Goal: Transaction & Acquisition: Purchase product/service

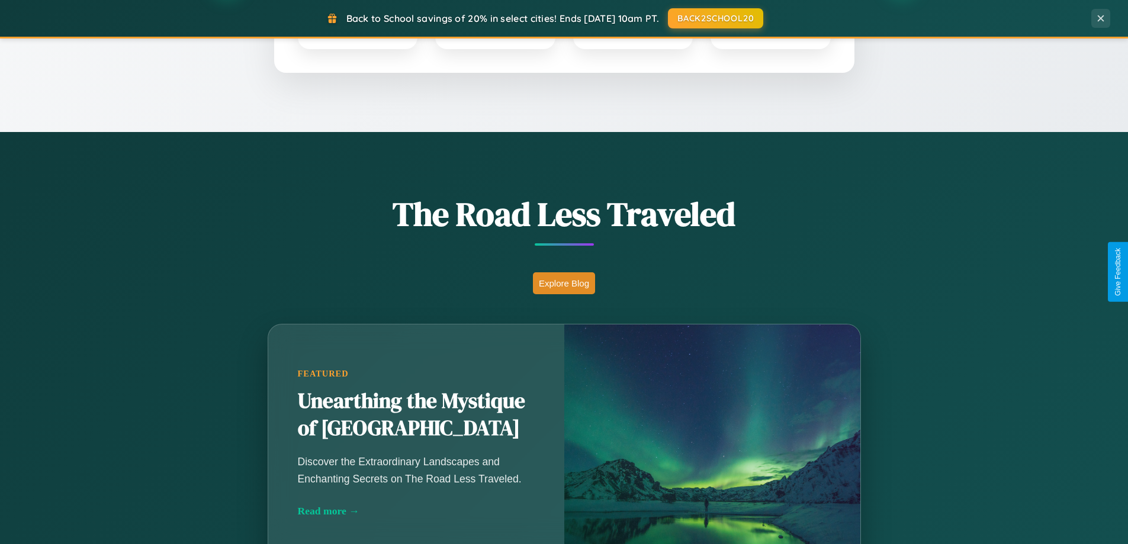
scroll to position [814, 0]
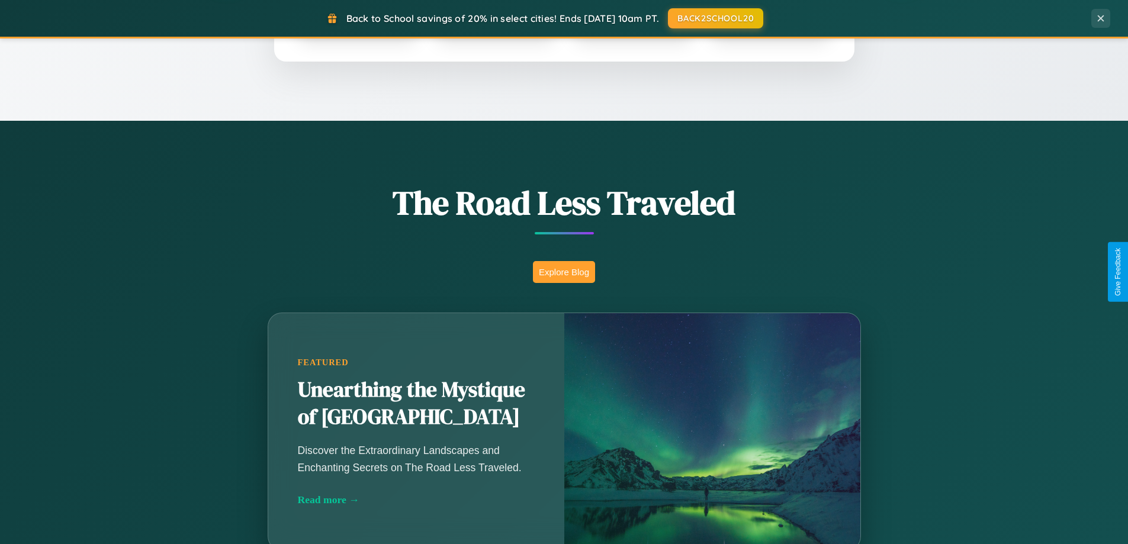
click at [563, 272] on button "Explore Blog" at bounding box center [564, 272] width 62 height 22
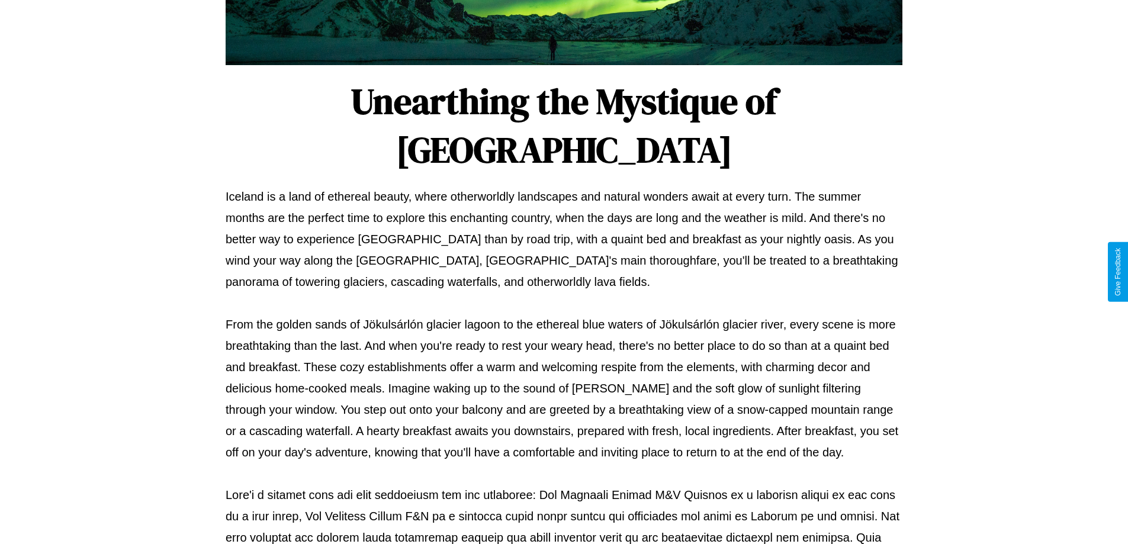
scroll to position [383, 0]
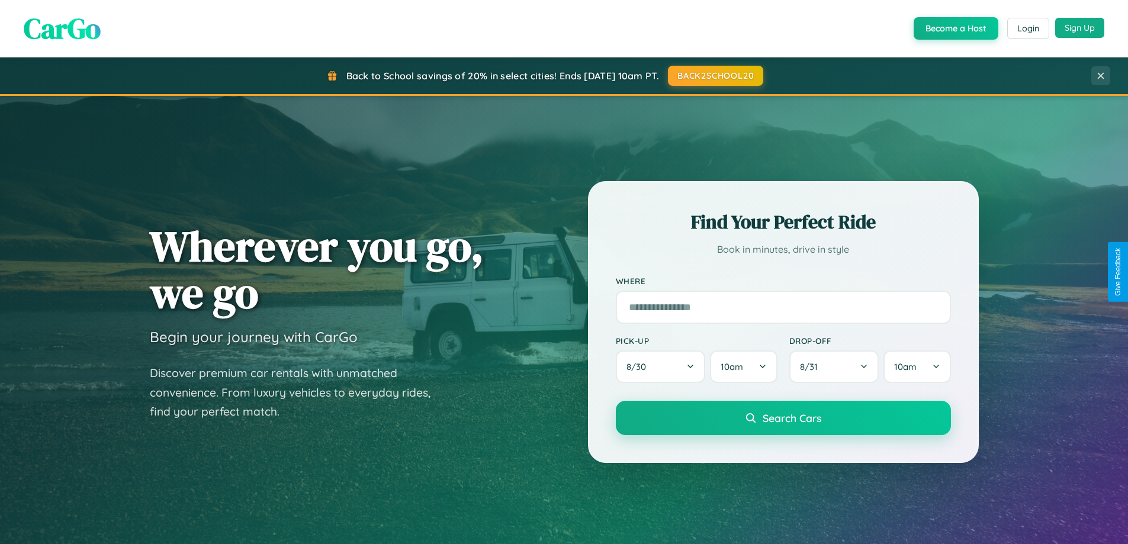
click at [1079, 28] on button "Sign Up" at bounding box center [1079, 28] width 49 height 20
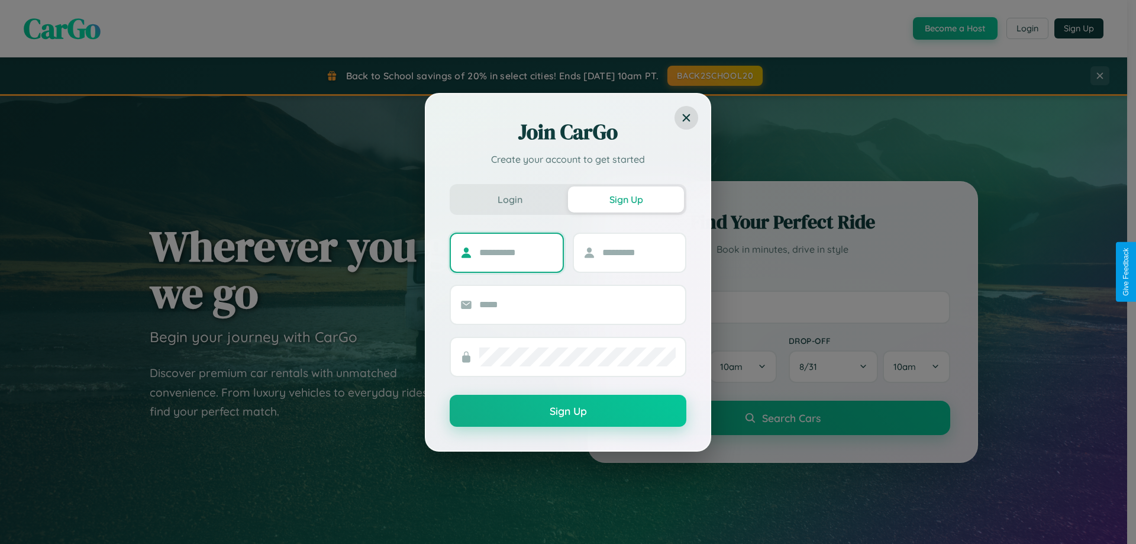
click at [516, 252] on input "text" at bounding box center [516, 252] width 74 height 19
type input "****"
click at [639, 252] on input "text" at bounding box center [640, 252] width 74 height 19
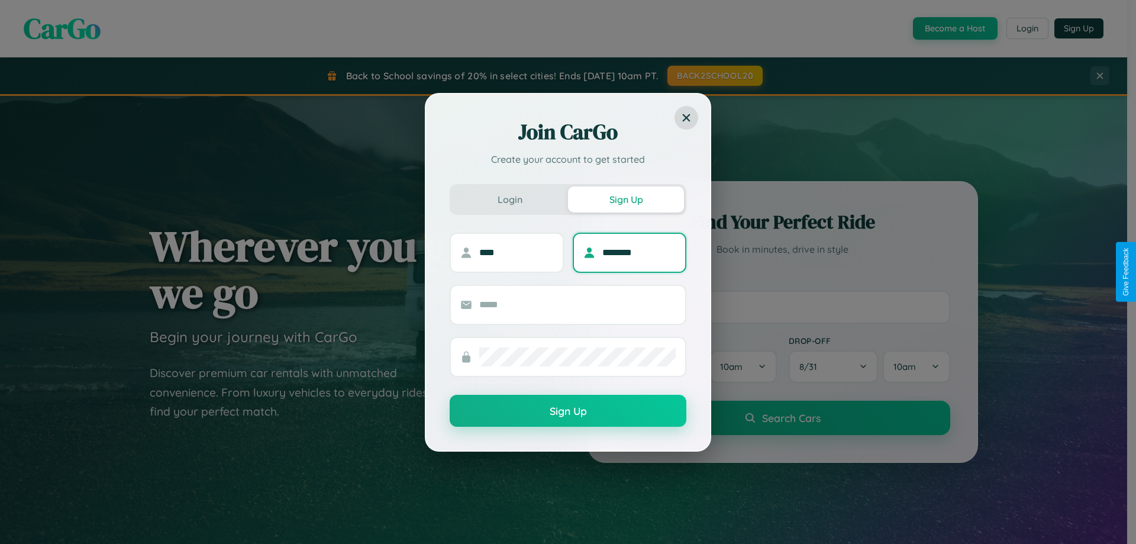
type input "********"
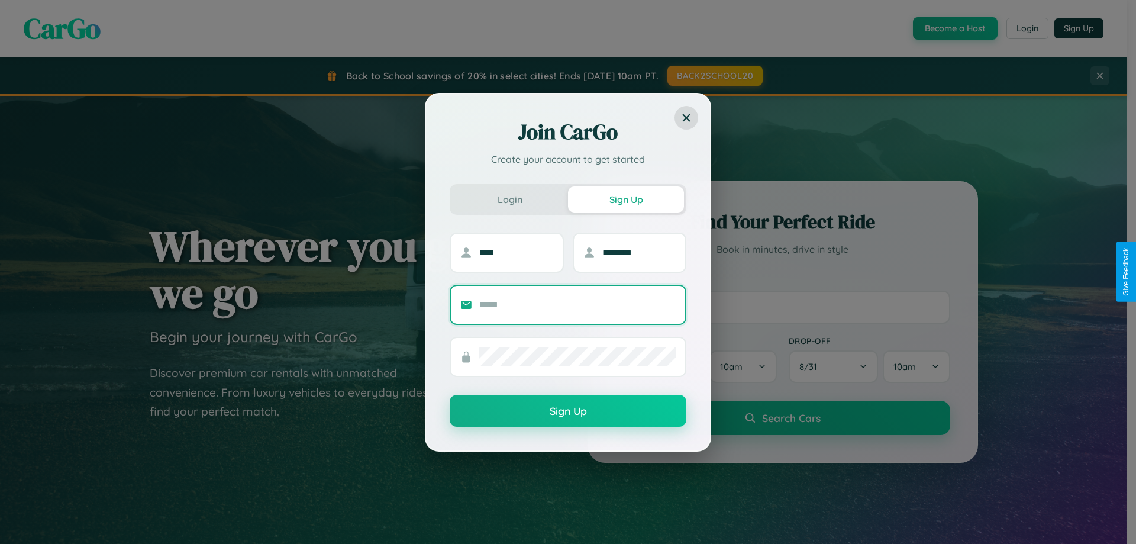
click at [578, 304] on input "text" at bounding box center [577, 304] width 197 height 19
type input "**********"
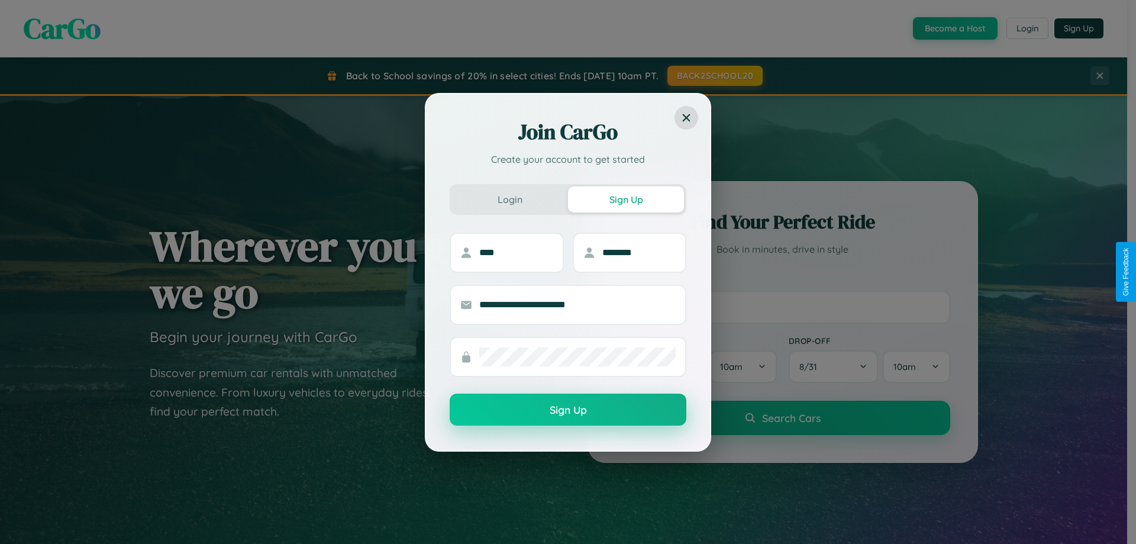
click at [568, 410] on button "Sign Up" at bounding box center [568, 410] width 237 height 32
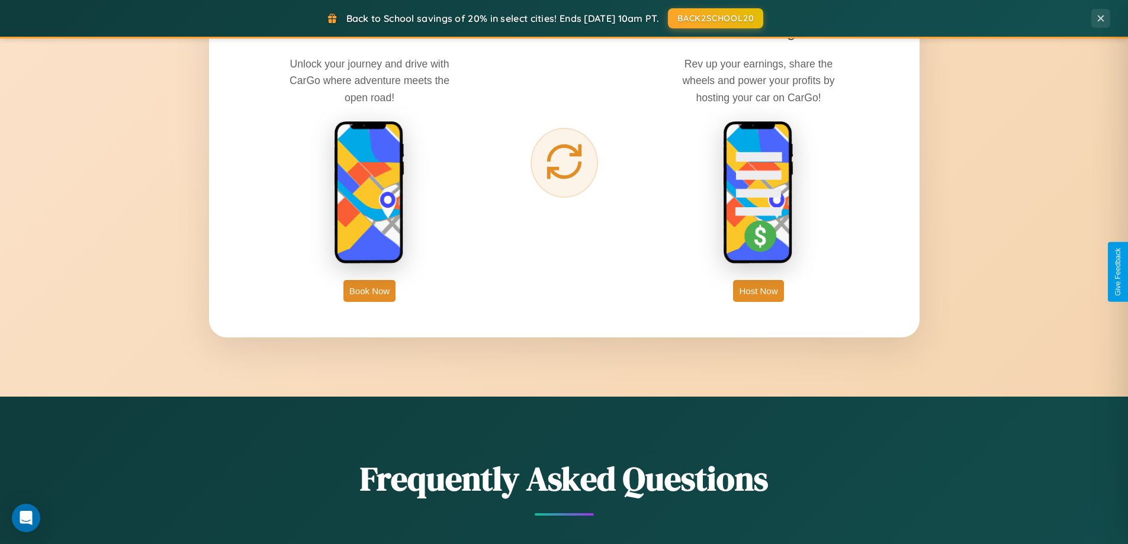
scroll to position [1902, 0]
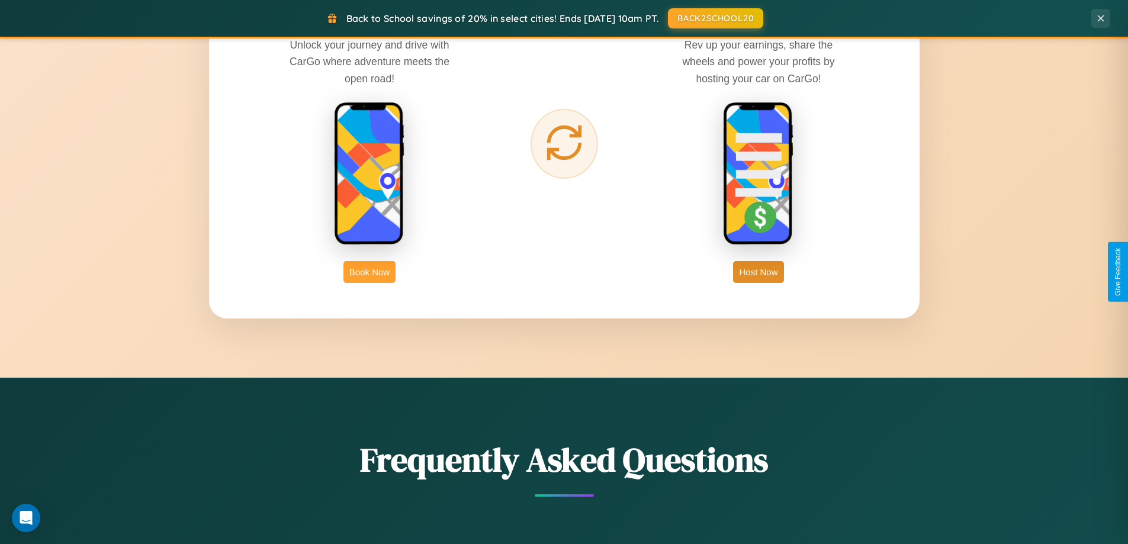
click at [369, 272] on button "Book Now" at bounding box center [369, 272] width 52 height 22
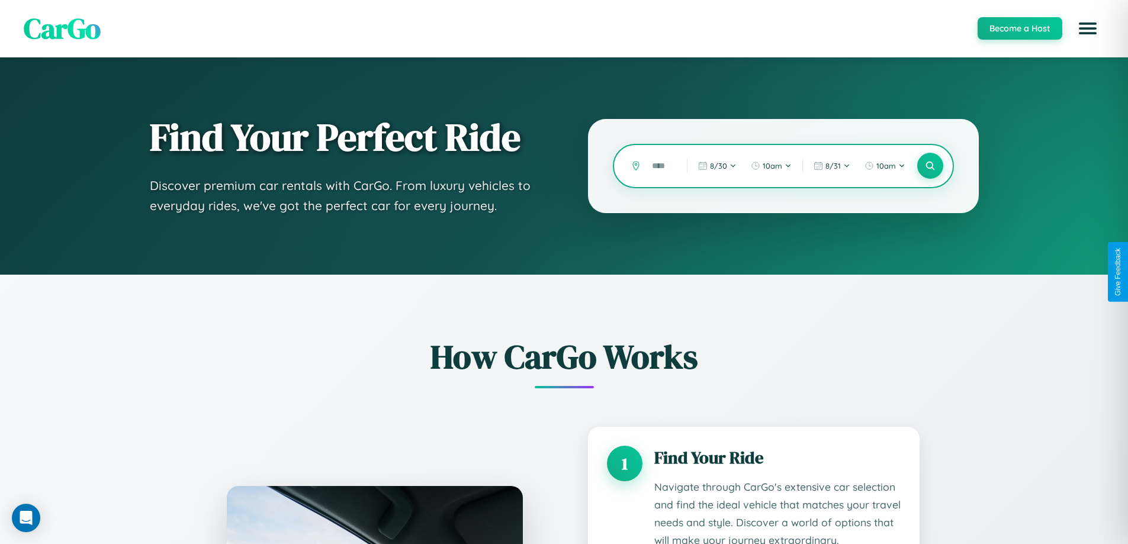
click at [661, 166] on input "text" at bounding box center [660, 166] width 29 height 21
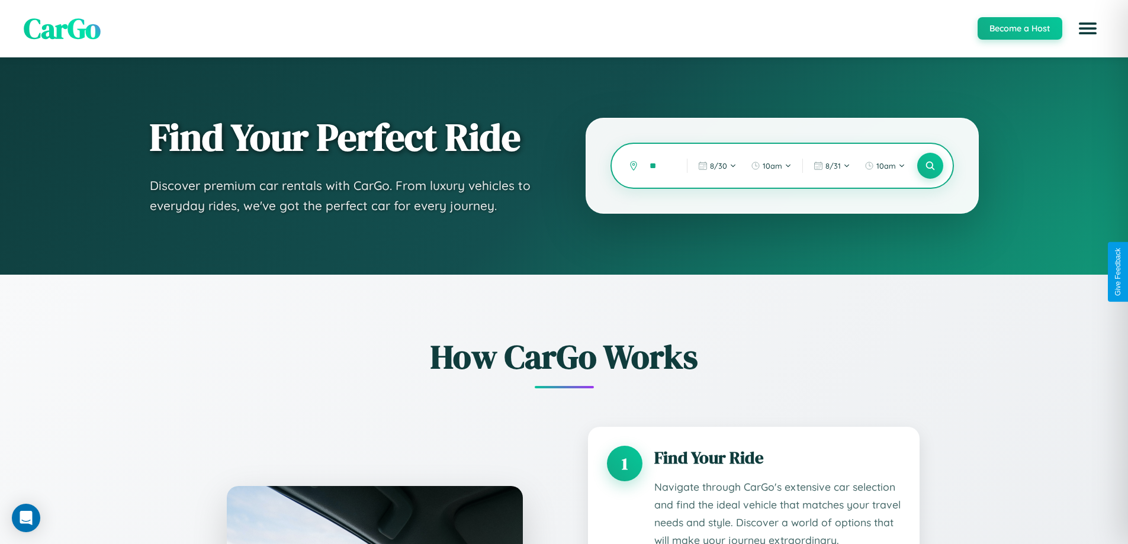
type input "*"
type input "**********"
click at [929, 166] on icon at bounding box center [929, 165] width 11 height 11
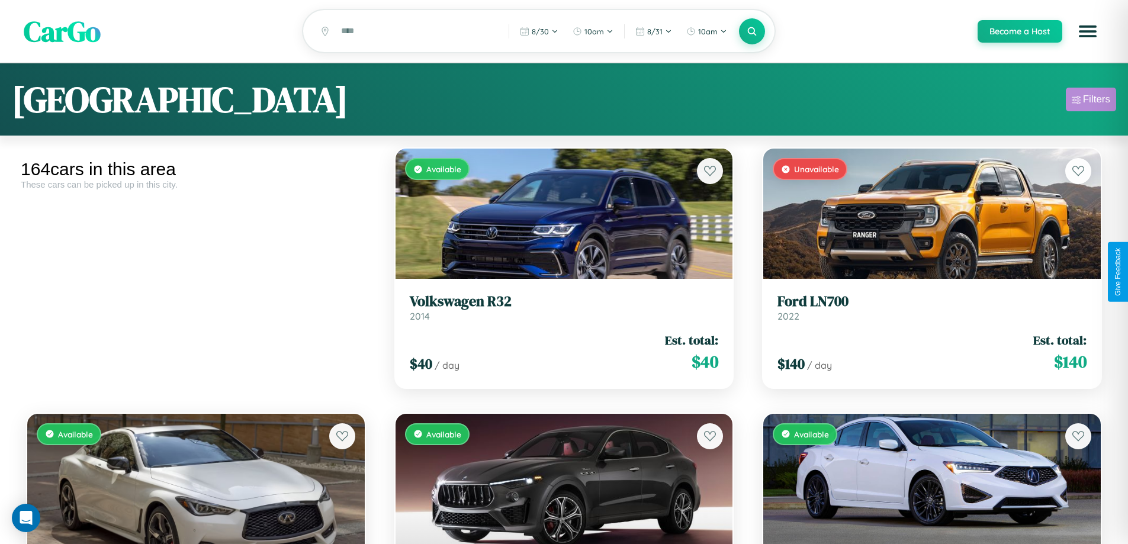
click at [1090, 101] on div "Filters" at bounding box center [1096, 100] width 27 height 12
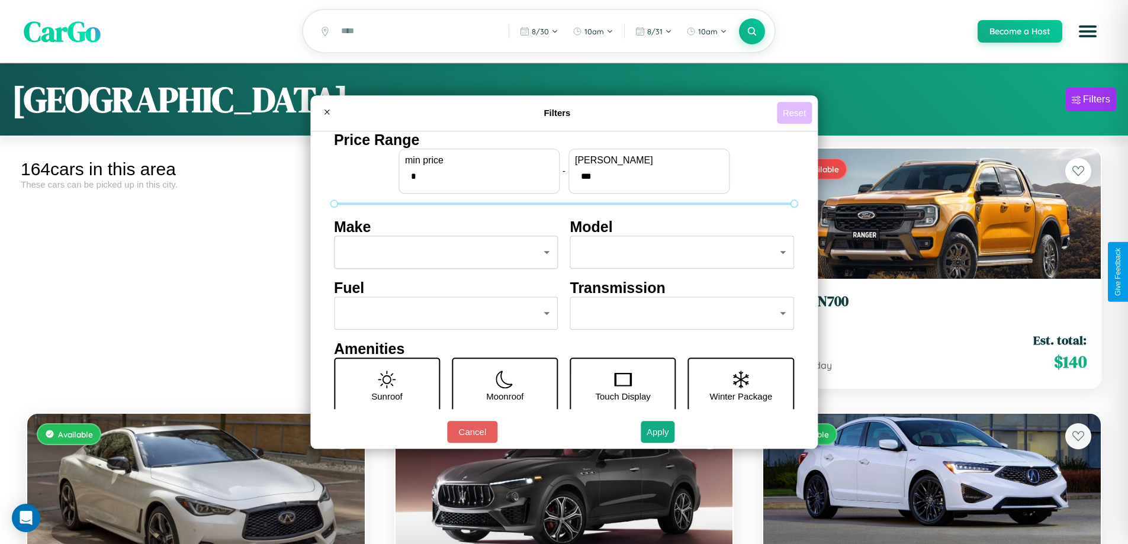
click at [796, 112] on button "Reset" at bounding box center [794, 113] width 35 height 22
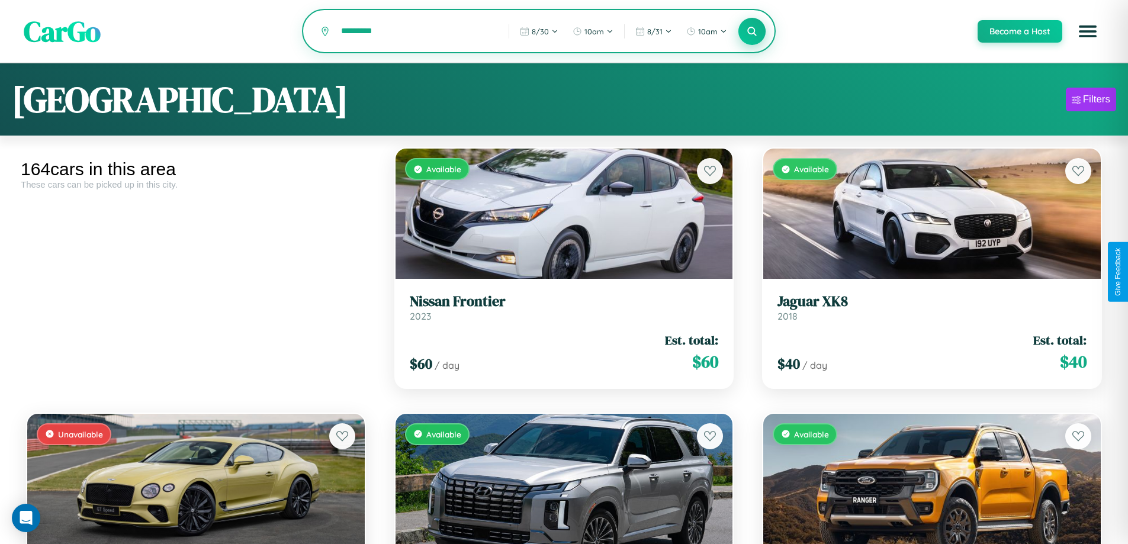
type input "*********"
click at [751, 32] on icon at bounding box center [751, 30] width 11 height 11
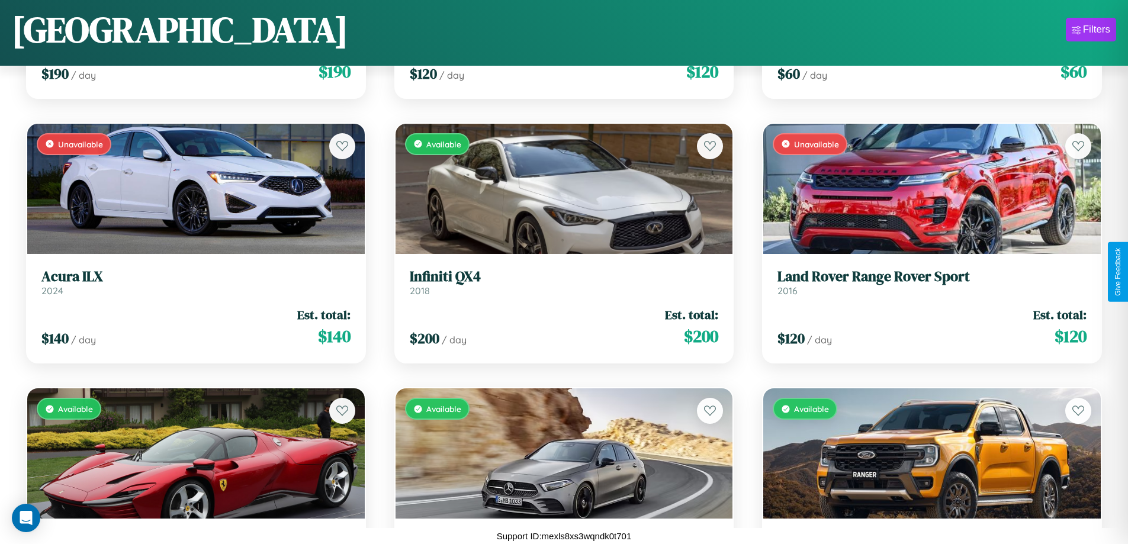
scroll to position [5998, 0]
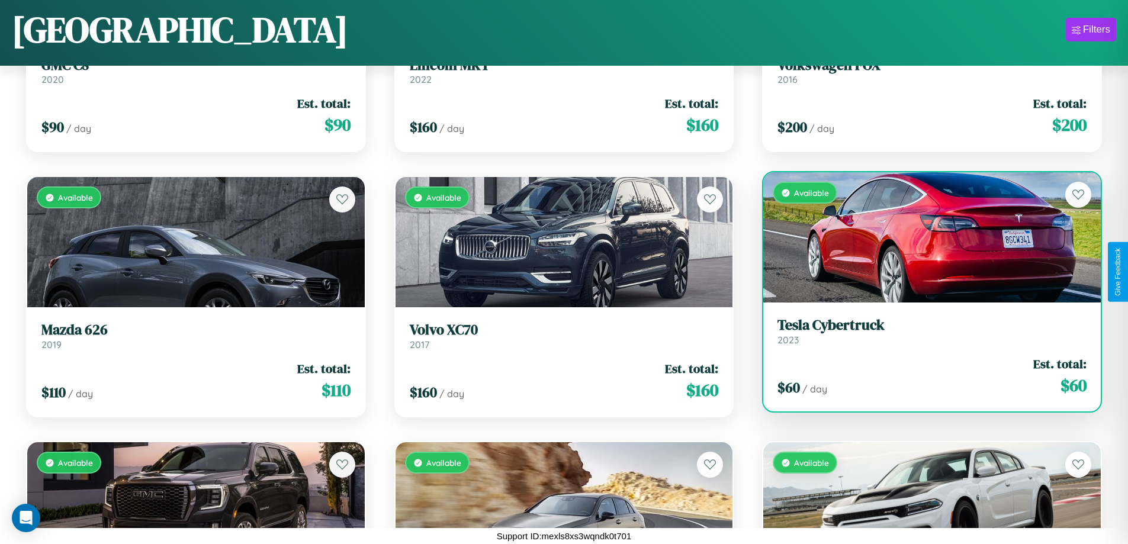
click at [924, 237] on div "Available" at bounding box center [931, 237] width 337 height 130
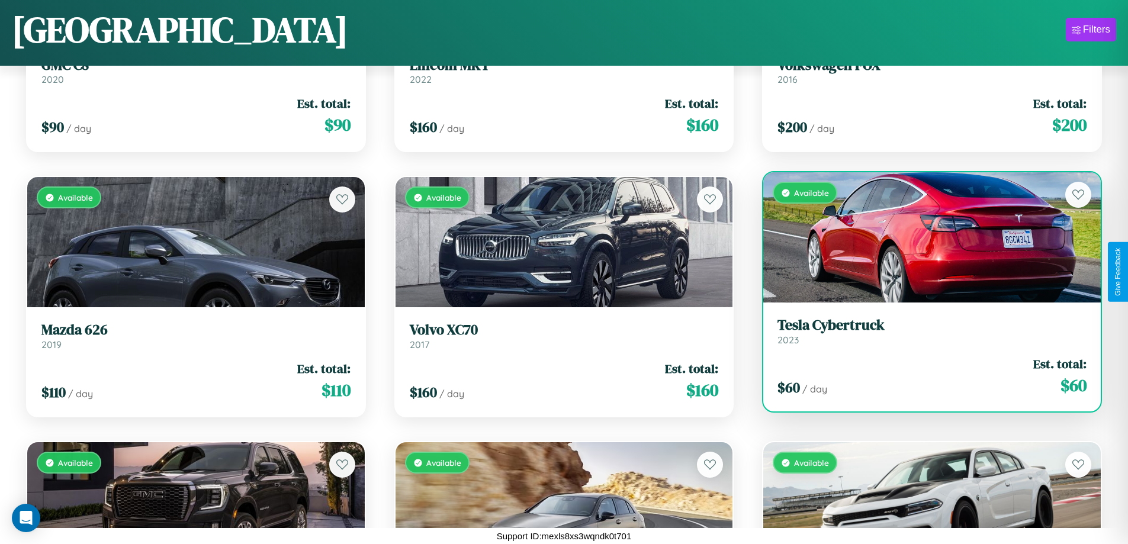
click at [924, 237] on div "Available" at bounding box center [931, 237] width 337 height 130
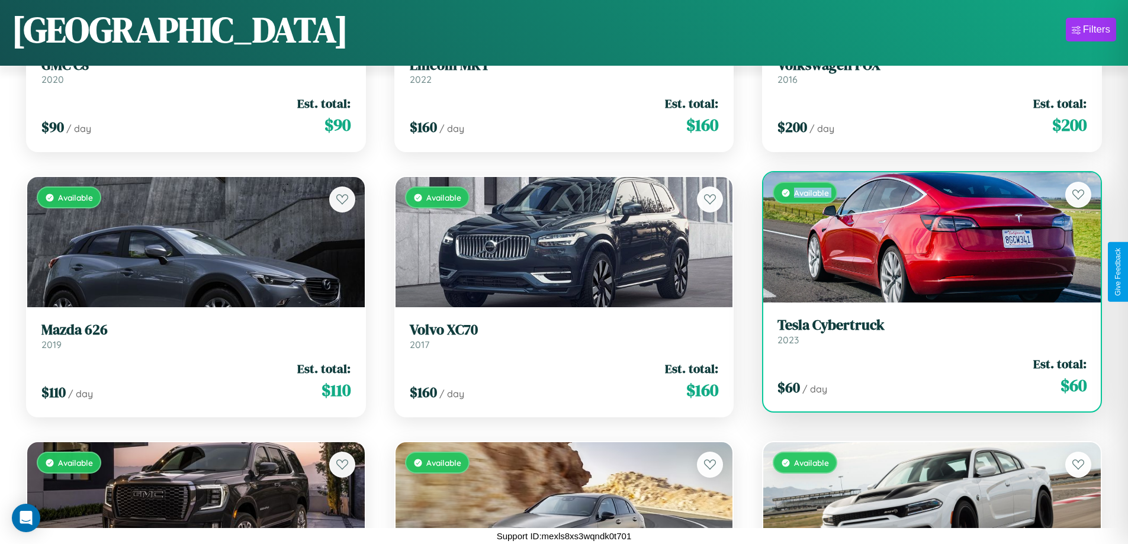
click at [924, 237] on div "Available" at bounding box center [931, 237] width 337 height 130
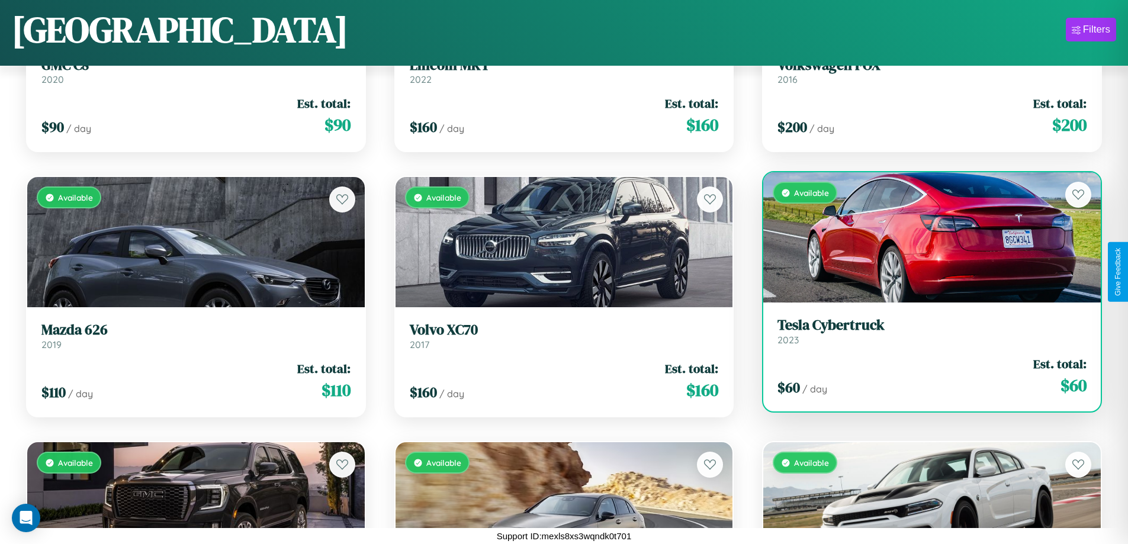
click at [924, 237] on div "Available" at bounding box center [931, 237] width 337 height 130
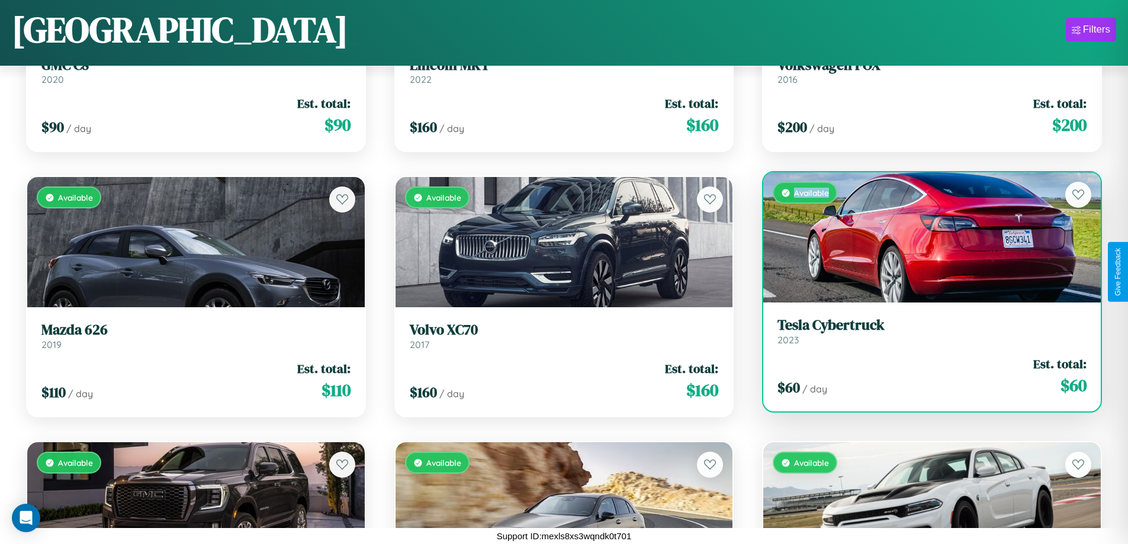
click at [924, 237] on div "Available" at bounding box center [931, 237] width 337 height 130
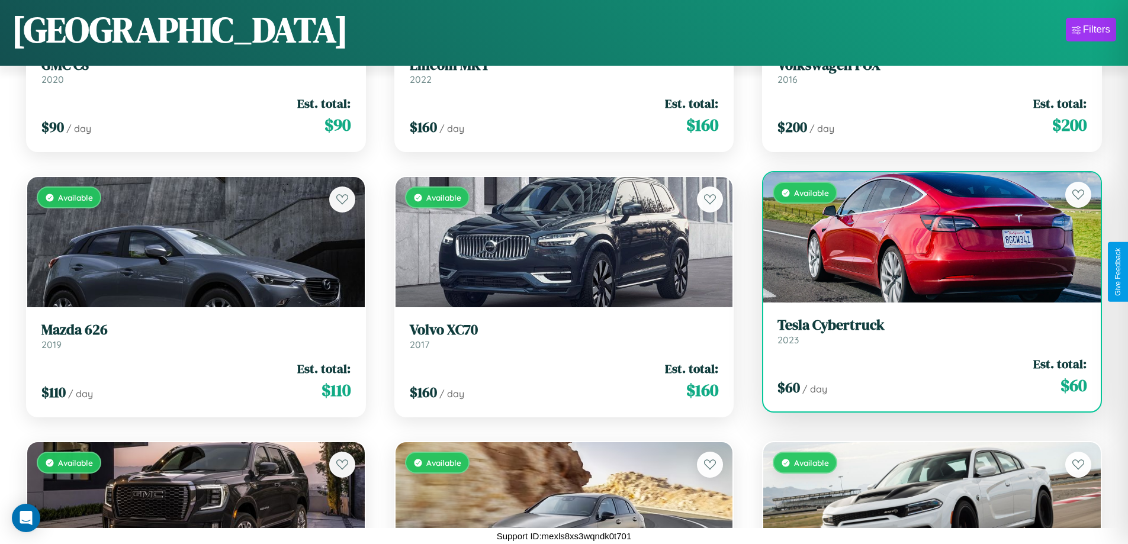
click at [924, 331] on h3 "Tesla Cybertruck" at bounding box center [931, 325] width 309 height 17
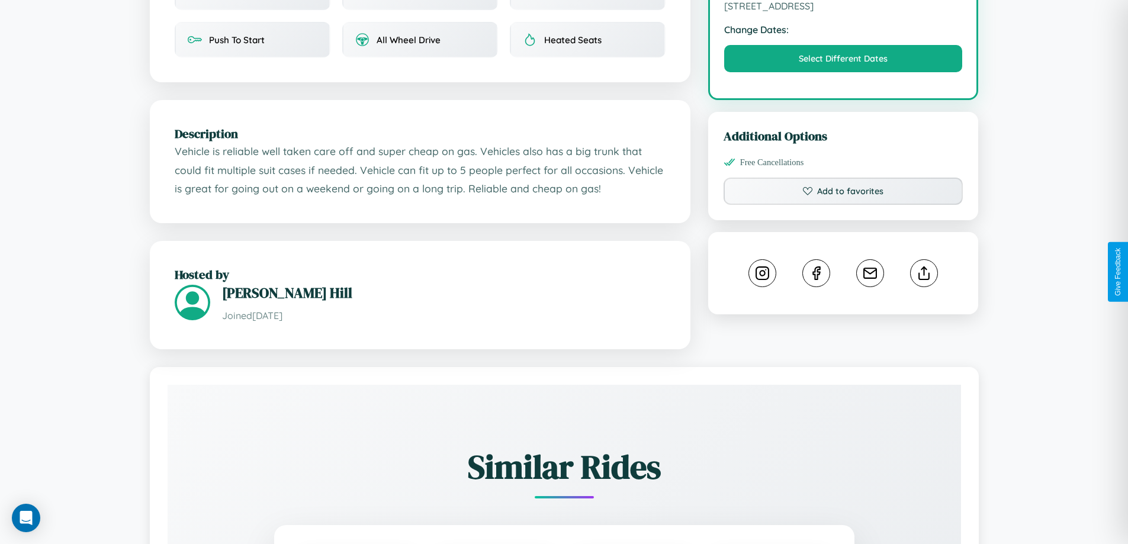
scroll to position [389, 0]
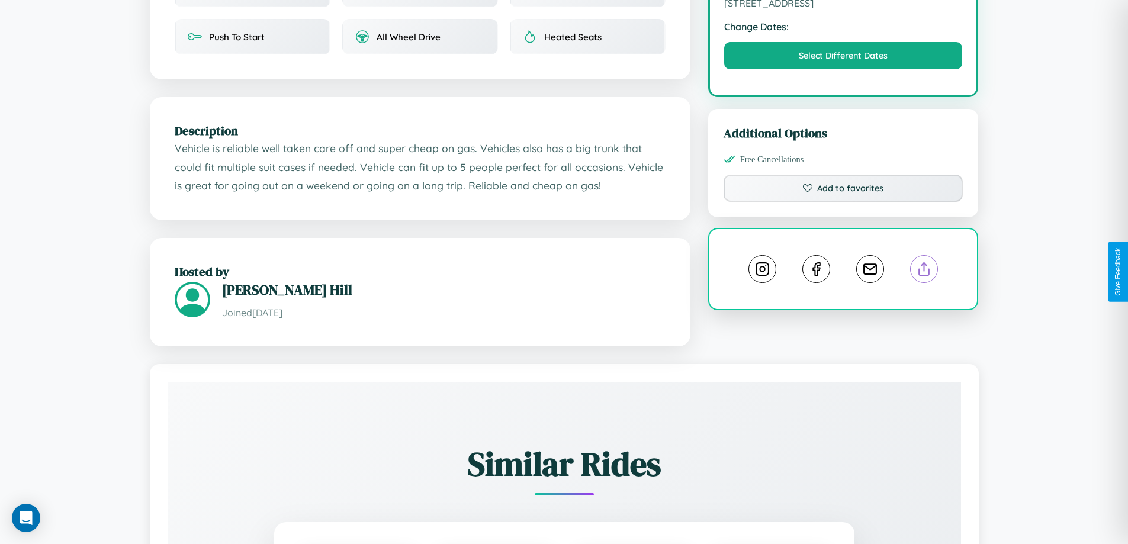
click at [924, 271] on line at bounding box center [924, 267] width 0 height 8
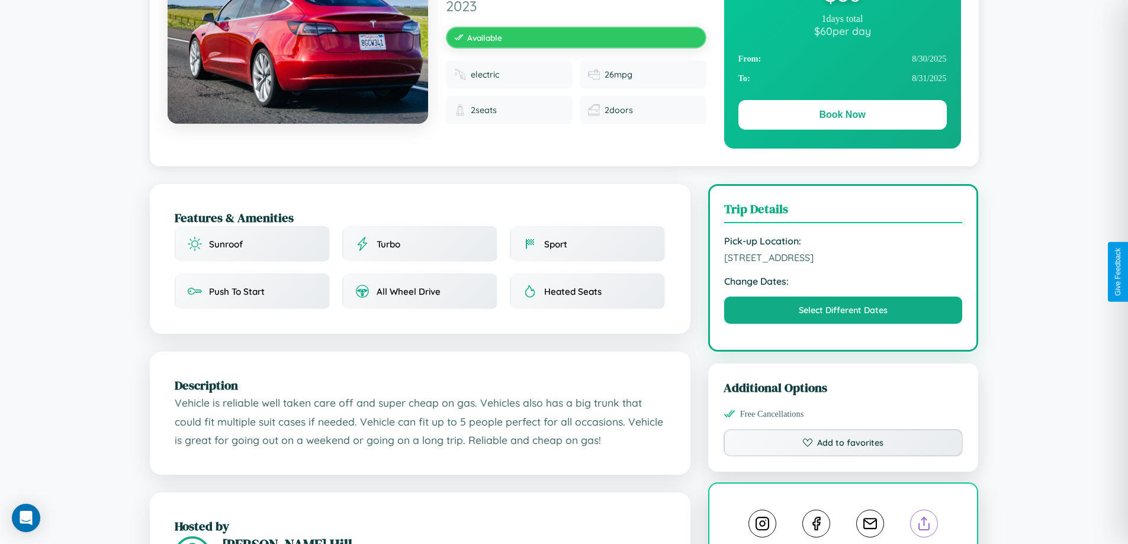
scroll to position [122, 0]
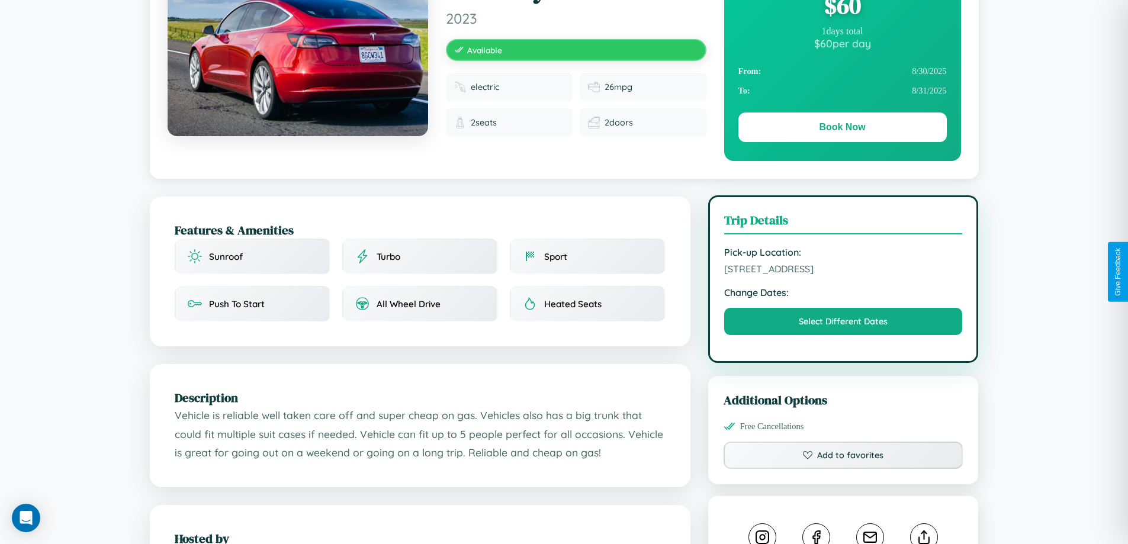
click at [843, 270] on span "4816 Meadow Lane Hiroshima 45417 Japan" at bounding box center [843, 269] width 239 height 12
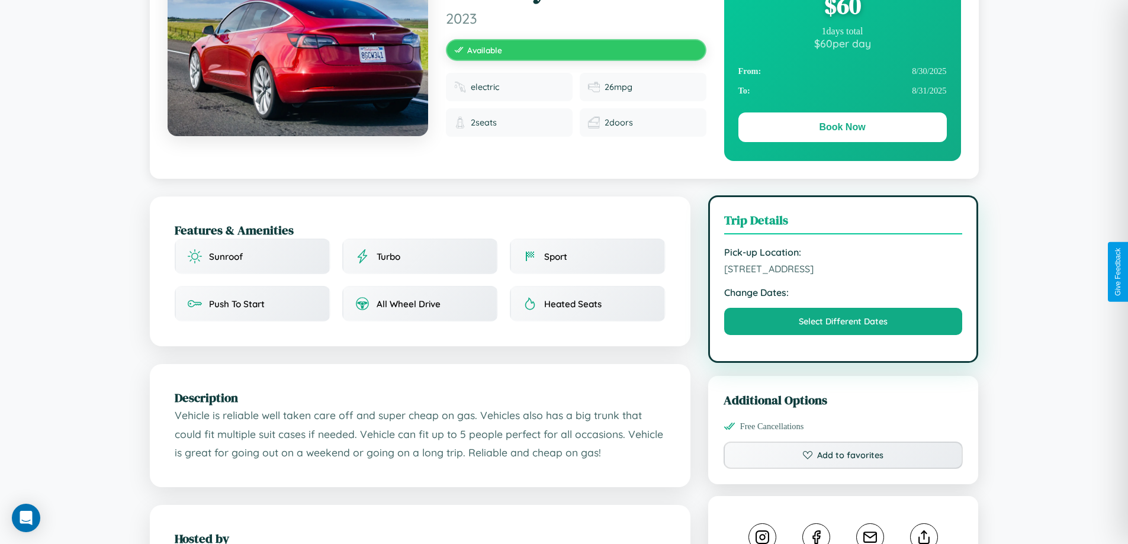
click at [843, 270] on span "4816 Meadow Lane Hiroshima 45417 Japan" at bounding box center [843, 269] width 239 height 12
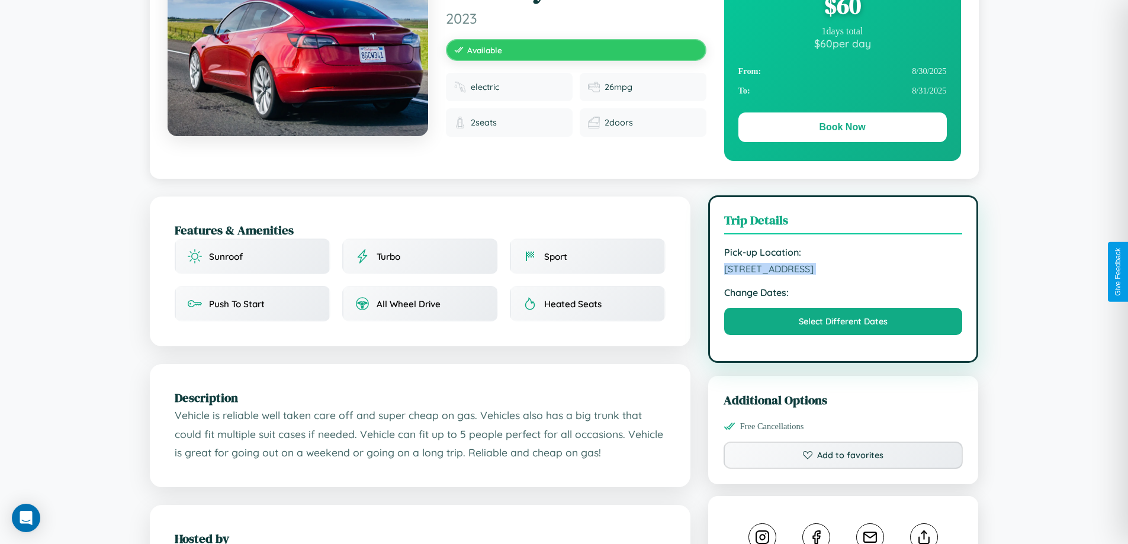
click at [843, 270] on span "4816 Meadow Lane Hiroshima 45417 Japan" at bounding box center [843, 269] width 239 height 12
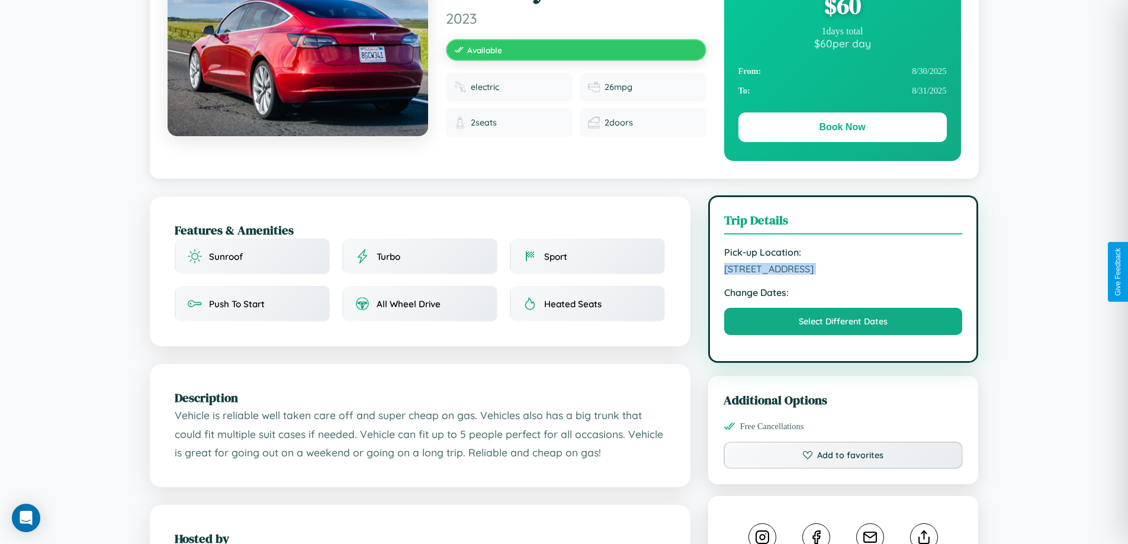
click at [843, 270] on span "4816 Meadow Lane Hiroshima 45417 Japan" at bounding box center [843, 269] width 239 height 12
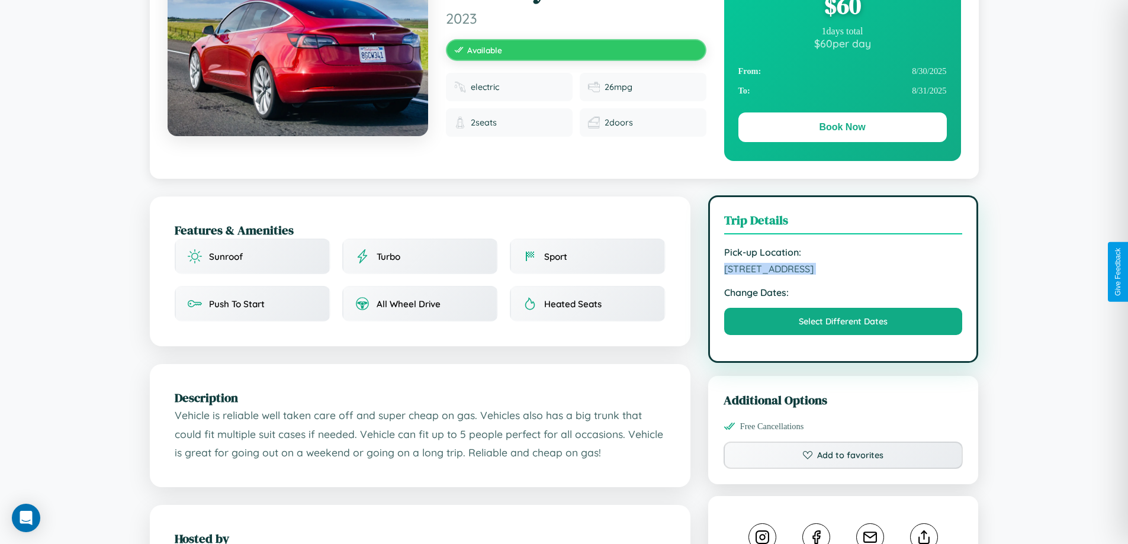
click at [843, 270] on span "4816 Meadow Lane Hiroshima 45417 Japan" at bounding box center [843, 269] width 239 height 12
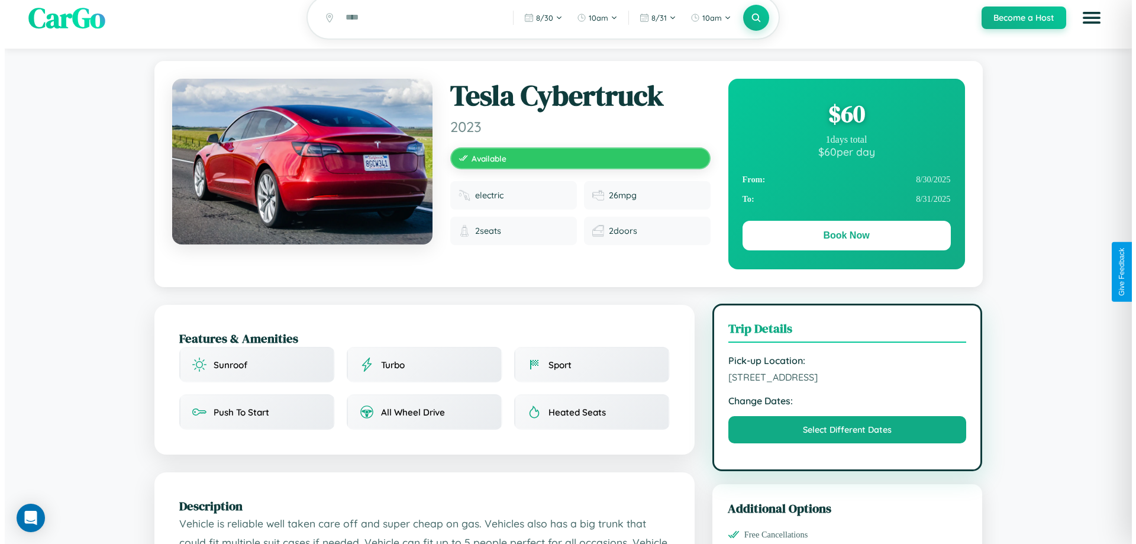
scroll to position [0, 0]
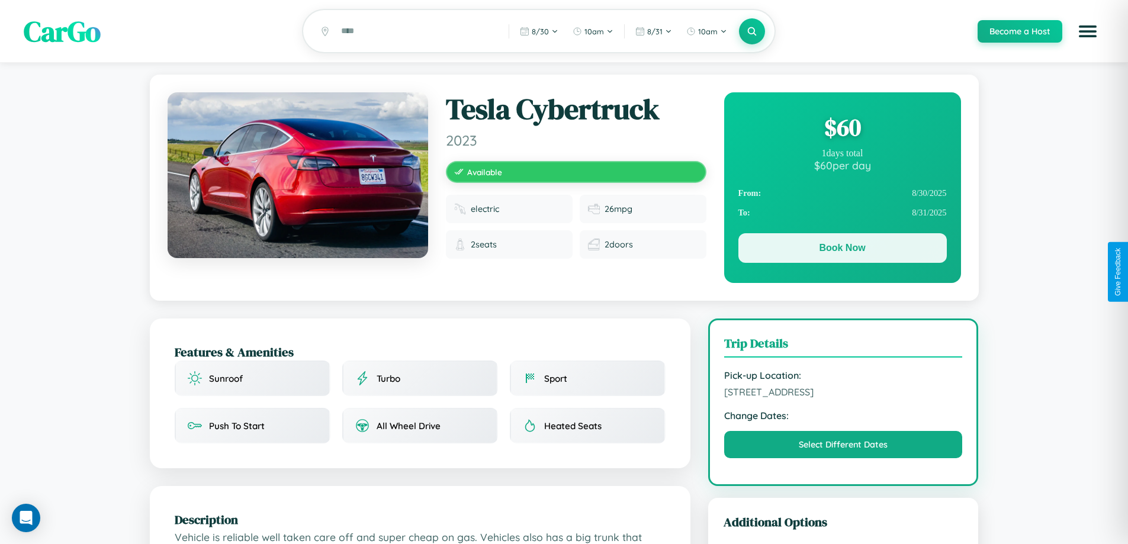
click at [842, 250] on button "Book Now" at bounding box center [842, 248] width 208 height 30
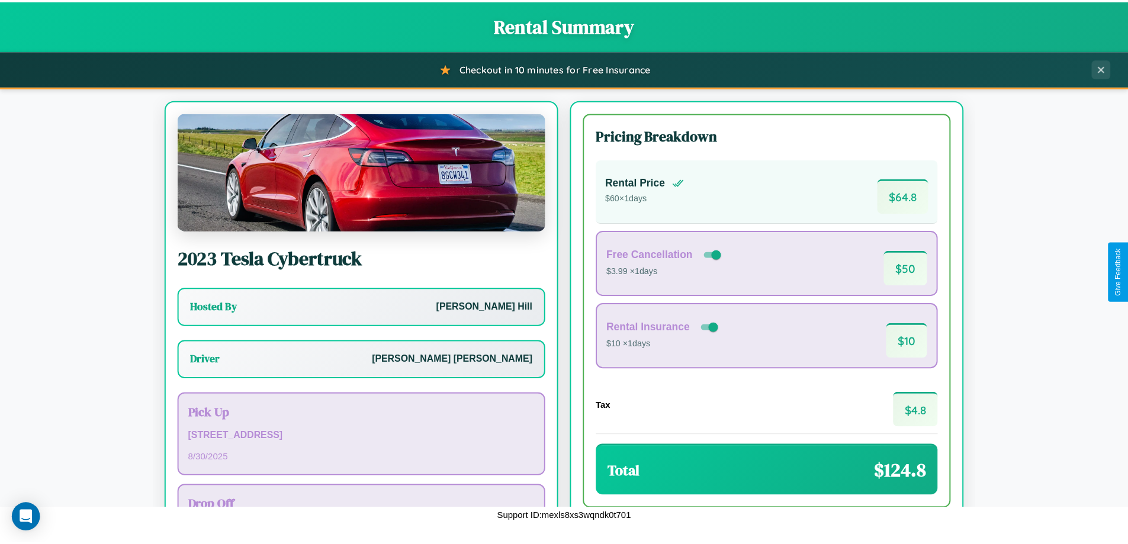
scroll to position [85, 0]
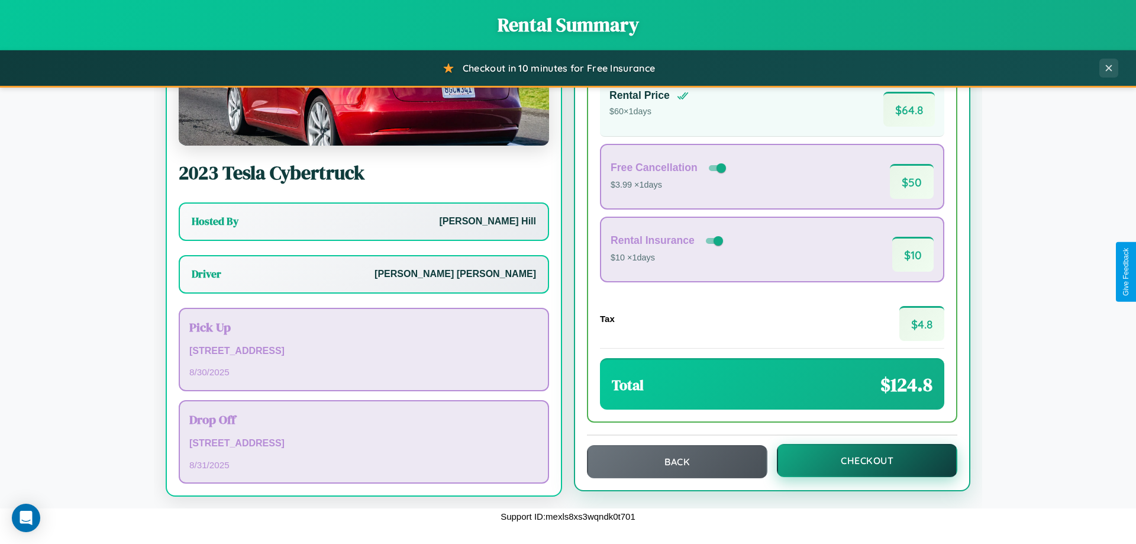
click at [859, 460] on button "Checkout" at bounding box center [867, 460] width 181 height 33
